Goal: Information Seeking & Learning: Learn about a topic

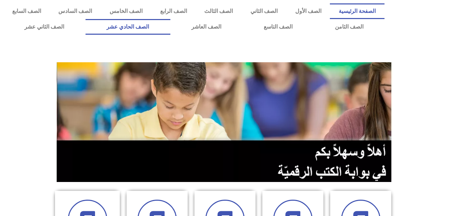
click at [171, 29] on link "الصف الحادي عشر" at bounding box center [128, 27] width 85 height 16
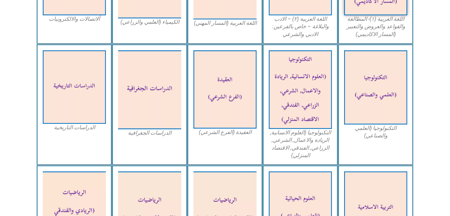
scroll to position [301, 0]
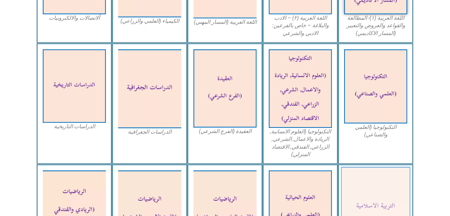
click at [369, 196] on img at bounding box center [376, 207] width 70 height 81
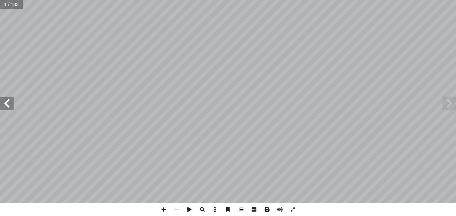
click at [8, 109] on span at bounding box center [7, 103] width 14 height 14
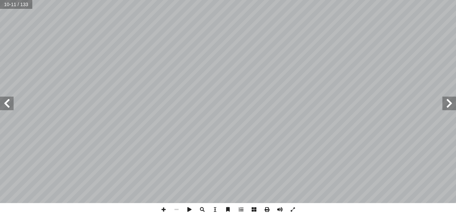
click at [8, 109] on span at bounding box center [7, 103] width 14 height 14
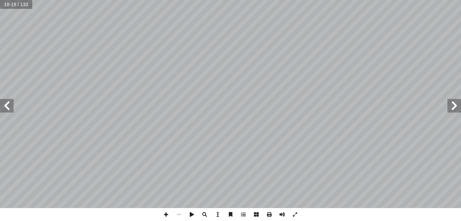
click at [9, 103] on span at bounding box center [7, 106] width 14 height 14
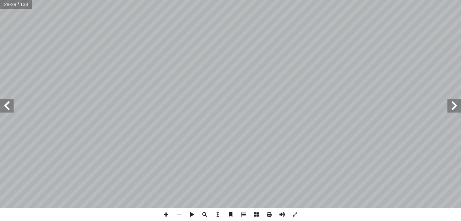
click at [9, 103] on span at bounding box center [7, 106] width 14 height 14
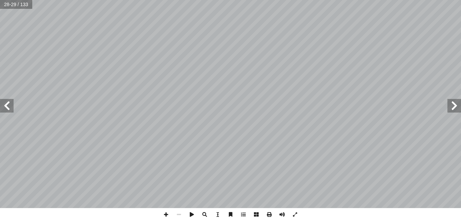
click at [9, 103] on span at bounding box center [7, 106] width 14 height 14
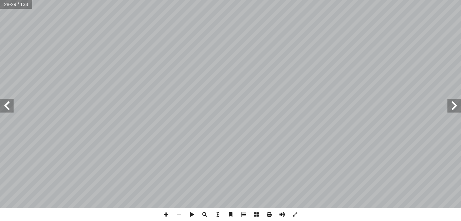
click at [9, 103] on span at bounding box center [7, 106] width 14 height 14
click at [4, 107] on span at bounding box center [7, 106] width 14 height 14
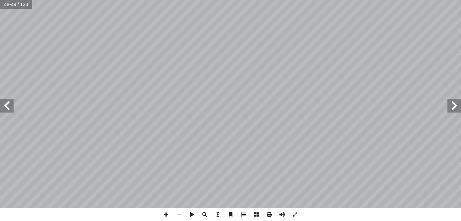
click at [4, 107] on span at bounding box center [7, 106] width 14 height 14
click at [167, 214] on span at bounding box center [166, 214] width 13 height 13
click at [169, 215] on span at bounding box center [166, 214] width 13 height 13
click at [219, 0] on html "الصفحة الرئيسية الصف الأول الصف الثاني الصف الثالث الصف الرابع الصف الخامس الصف…" at bounding box center [230, 31] width 461 height 62
click at [12, 5] on input "text" at bounding box center [16, 4] width 32 height 9
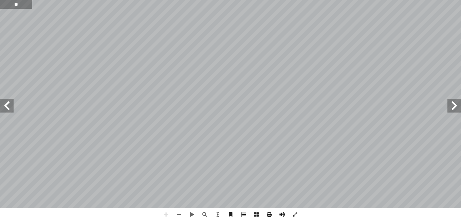
type input "**"
click at [180, 214] on span at bounding box center [179, 214] width 13 height 13
click at [7, 106] on span at bounding box center [7, 106] width 14 height 14
click at [455, 51] on html "الصفحة الرئيسية الصف الأول الصف الثاني الصف الثالث الصف الرابع الصف الخامس الصف…" at bounding box center [230, 31] width 461 height 62
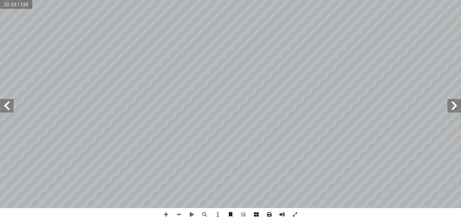
click at [344, 115] on div "1 ٧ هداف: أ ال� درين على: � ن يكونوا ق أ ا رس ّ ية هذا الد � ع من الطلبة في نه …" at bounding box center [230, 104] width 461 height 208
click at [452, 106] on span at bounding box center [455, 106] width 14 height 14
click at [179, 214] on span at bounding box center [179, 214] width 13 height 13
click at [10, 107] on span at bounding box center [7, 106] width 14 height 14
click at [167, 215] on span at bounding box center [166, 214] width 13 height 13
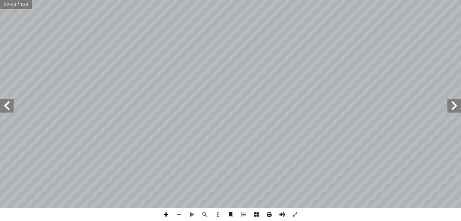
click at [165, 215] on span at bounding box center [166, 214] width 13 height 13
click at [179, 214] on span at bounding box center [179, 214] width 13 height 13
